Goal: Task Accomplishment & Management: Use online tool/utility

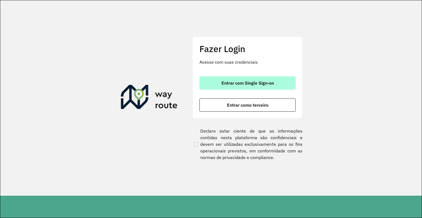
click at [225, 84] on span "Entrar com Single Sign-on" at bounding box center [248, 83] width 53 height 4
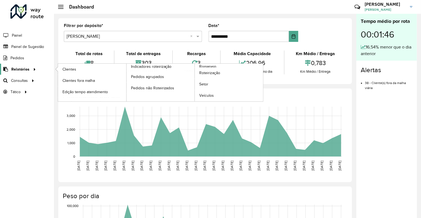
click at [27, 68] on span "Relatórios" at bounding box center [20, 69] width 18 height 6
click at [73, 67] on span "Clientes" at bounding box center [69, 69] width 15 height 6
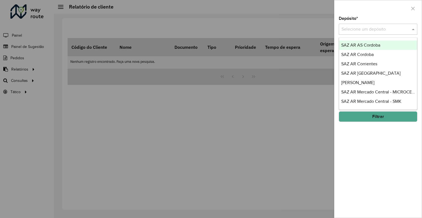
click at [363, 26] on input "text" at bounding box center [373, 29] width 62 height 7
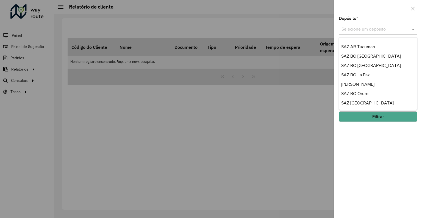
scroll to position [220, 0]
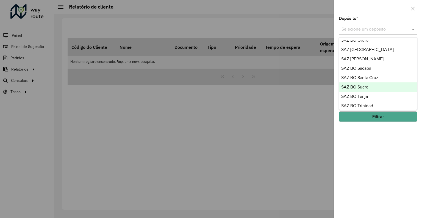
click at [364, 85] on span "SAZ BO Sucre" at bounding box center [355, 86] width 27 height 5
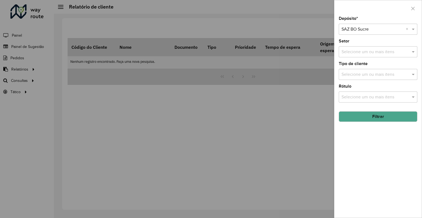
click at [356, 115] on button "Filtrar" at bounding box center [378, 116] width 79 height 10
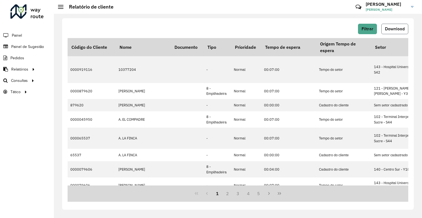
click at [398, 29] on span "Download" at bounding box center [395, 28] width 20 height 5
